Goal: Check status: Check status

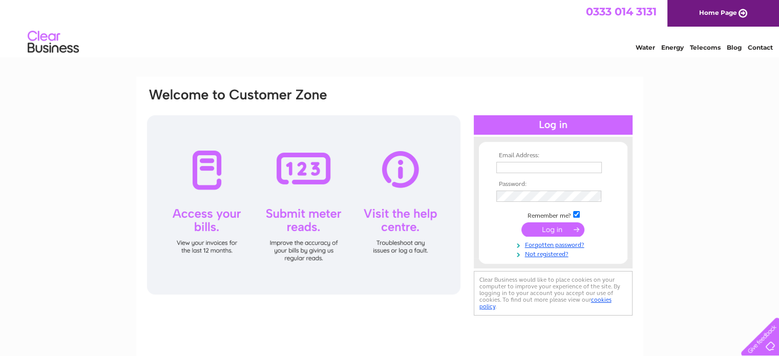
type input "[EMAIL_ADDRESS][DOMAIN_NAME]"
click at [553, 233] on input "submit" at bounding box center [552, 229] width 63 height 14
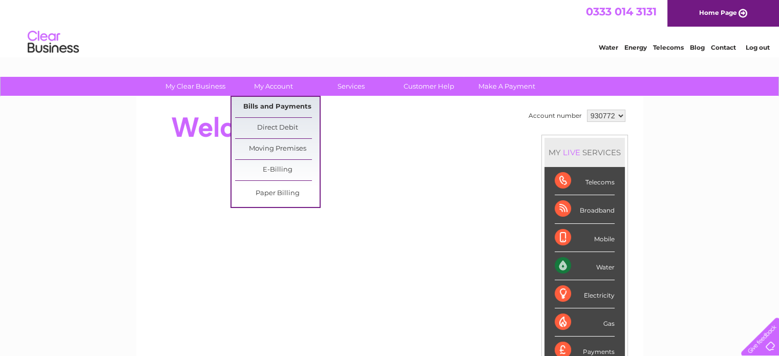
click at [288, 107] on link "Bills and Payments" at bounding box center [277, 107] width 84 height 20
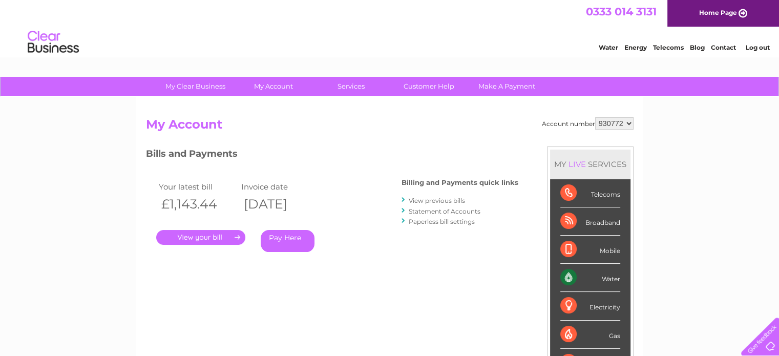
click at [432, 202] on link "View previous bills" at bounding box center [437, 201] width 56 height 8
